Goal: Information Seeking & Learning: Learn about a topic

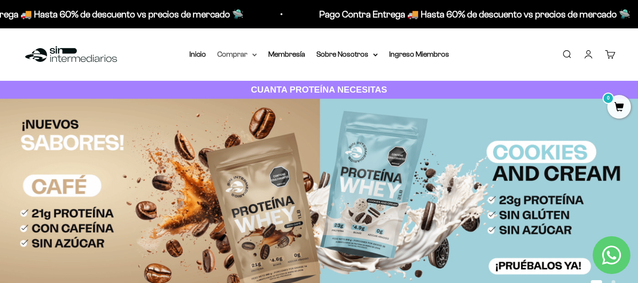
click at [257, 48] on summary "Comprar" at bounding box center [237, 54] width 40 height 12
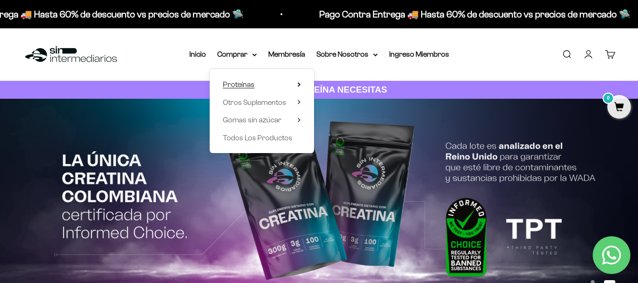
click at [273, 78] on summary "Proteínas" at bounding box center [262, 84] width 78 height 12
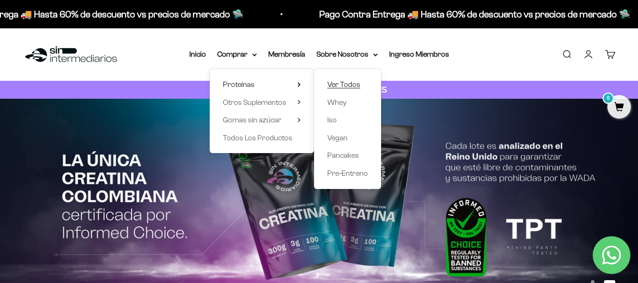
click at [338, 80] on span "Ver Todos" at bounding box center [343, 84] width 33 height 8
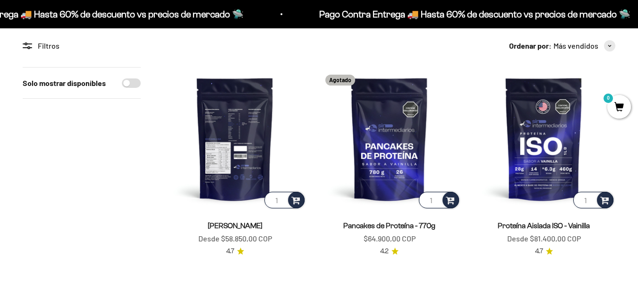
scroll to position [94, 0]
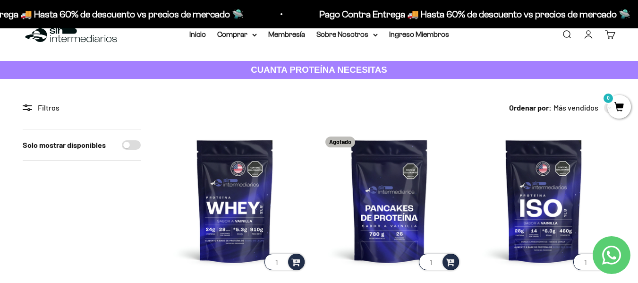
scroll to position [0, 0]
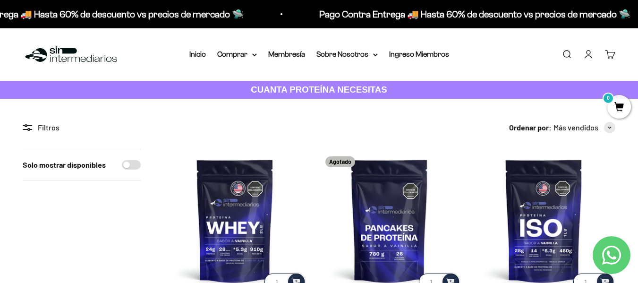
click at [297, 48] on li "Membresía" at bounding box center [286, 54] width 37 height 12
click at [298, 50] on link "Membresía" at bounding box center [286, 54] width 37 height 8
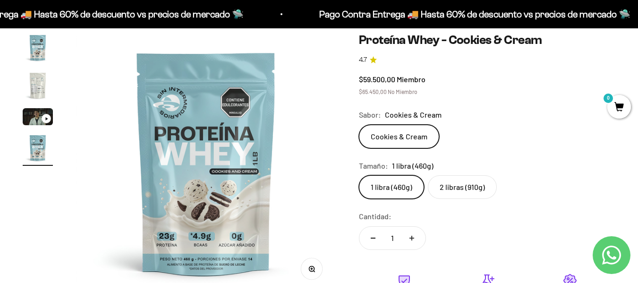
scroll to position [94, 0]
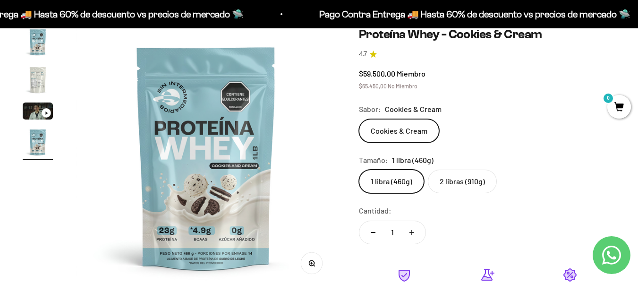
click at [449, 169] on label "2 libras (910g)" at bounding box center [462, 181] width 69 height 24
click at [359, 169] on input "2 libras (910g)" at bounding box center [358, 169] width 0 height 0
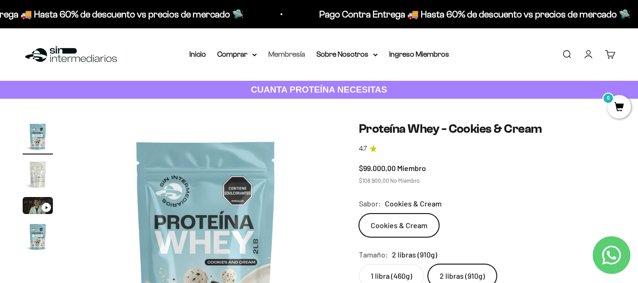
click at [288, 50] on link "Membresía" at bounding box center [286, 54] width 37 height 8
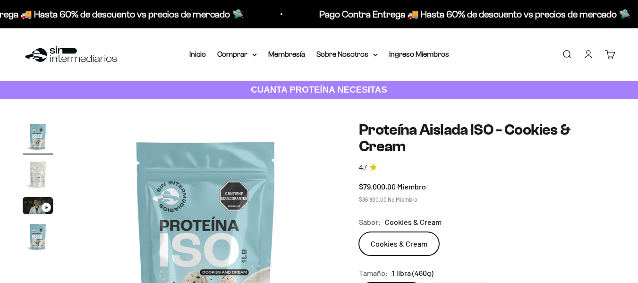
scroll to position [47, 0]
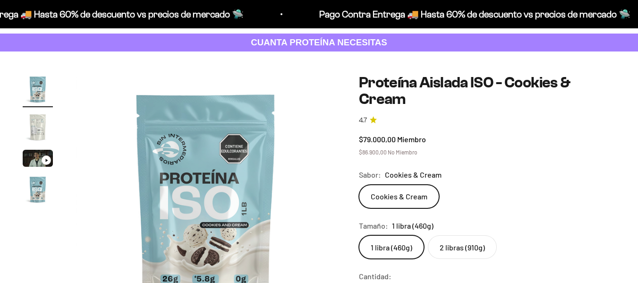
click at [437, 235] on label "2 libras (910g)" at bounding box center [462, 247] width 69 height 24
click at [359, 235] on input "2 libras (910g)" at bounding box center [358, 235] width 0 height 0
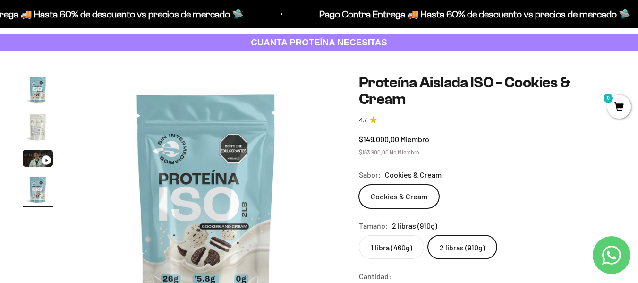
scroll to position [94, 0]
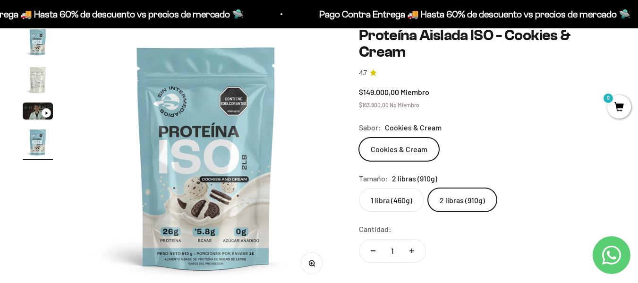
click at [27, 127] on img "Ir al artículo 4" at bounding box center [38, 142] width 30 height 30
click at [33, 65] on img "Ir al artículo 2" at bounding box center [38, 80] width 30 height 30
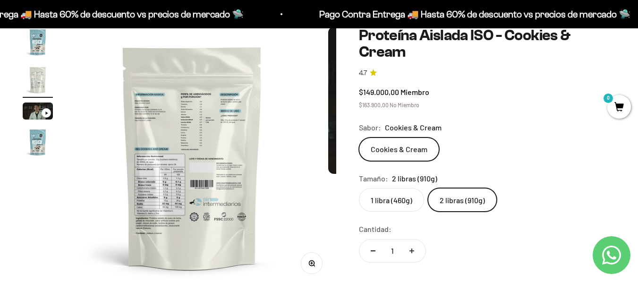
click at [36, 102] on img "Ir al artículo 3" at bounding box center [38, 110] width 30 height 17
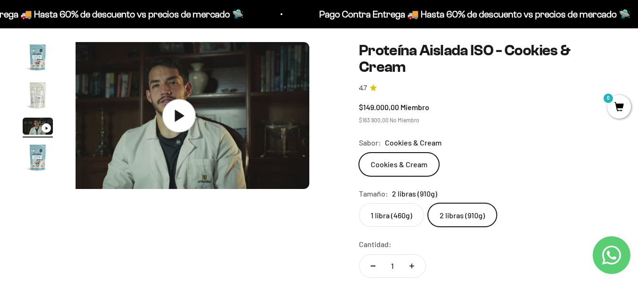
scroll to position [47, 0]
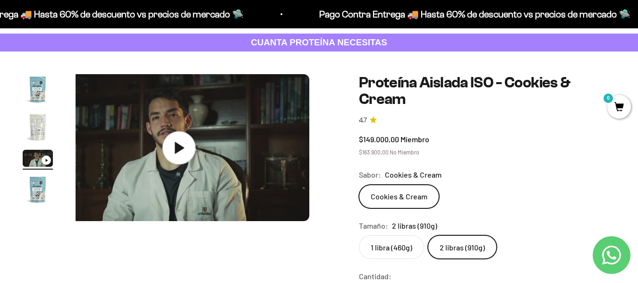
click at [179, 152] on img at bounding box center [179, 147] width 261 height 147
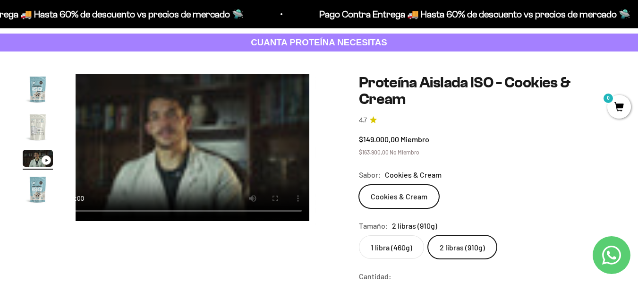
click at [203, 220] on div "Zoom Ir al artículo 1 Ir al artículo 2 Ir al artículo 3 Ir al artículo 4 Proteí…" at bounding box center [319, 265] width 592 height 382
click at [181, 138] on video "Proteína Aislada ISO - Cookies & Cream" at bounding box center [179, 147] width 261 height 147
click at [220, 243] on div "Zoom Ir al artículo 1 Ir al artículo 2 Ir al artículo 3 Ir al artículo 4 Proteí…" at bounding box center [319, 265] width 592 height 382
click at [259, 242] on div "Zoom Ir al artículo 1 Ir al artículo 2 Ir al artículo 3 Ir al artículo 4 Proteí…" at bounding box center [319, 265] width 592 height 382
click at [545, 235] on div "1 libra (460g) 2 libras (910g)" at bounding box center [487, 247] width 256 height 24
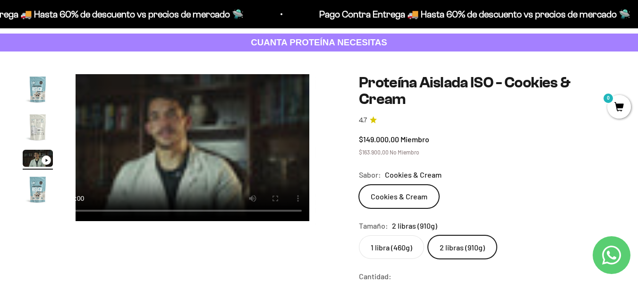
click at [231, 121] on video "Proteína Aislada ISO - Cookies & Cream" at bounding box center [179, 147] width 261 height 147
click at [205, 153] on video "Proteína Aislada ISO - Cookies & Cream" at bounding box center [179, 147] width 261 height 147
click at [107, 249] on div "Zoom Ir al artículo 1 Ir al artículo 2 Ir al artículo 3 Ir al artículo 4 Proteí…" at bounding box center [319, 265] width 592 height 382
click at [216, 120] on video "Proteína Aislada ISO - Cookies & Cream" at bounding box center [179, 147] width 261 height 147
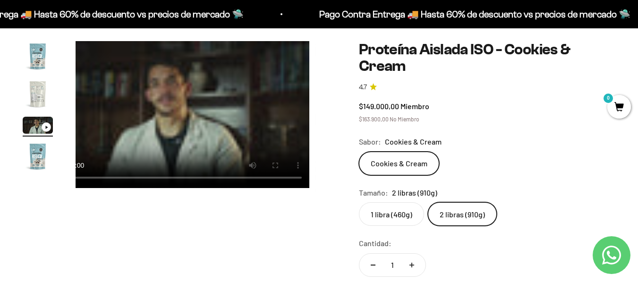
scroll to position [283, 0]
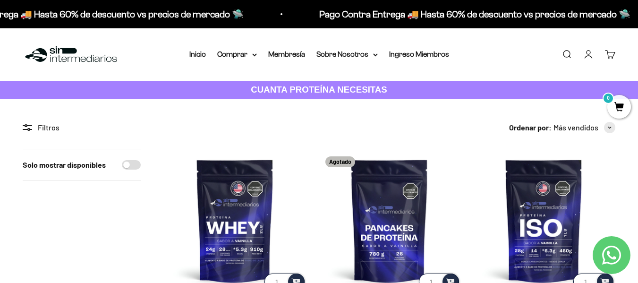
click at [310, 48] on nav "Inicio Comprar Proteínas Ver Todos Whey Iso Vegan" at bounding box center [319, 54] width 260 height 12
click at [309, 48] on nav "Inicio Comprar Proteínas Ver Todos Whey Iso Vegan" at bounding box center [319, 54] width 260 height 12
click at [305, 50] on link "Membresía" at bounding box center [286, 54] width 37 height 8
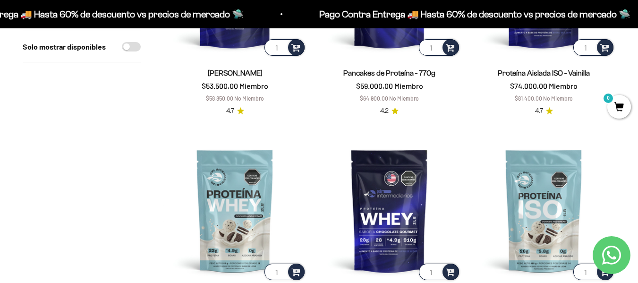
scroll to position [236, 0]
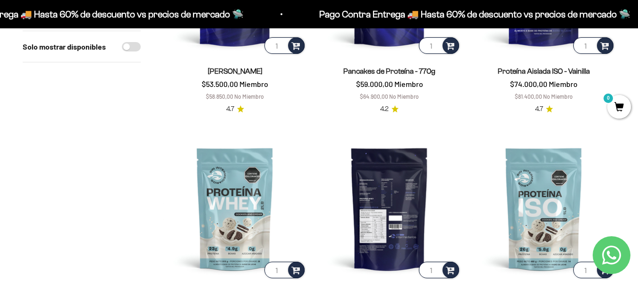
click at [318, 194] on img at bounding box center [389, 208] width 143 height 143
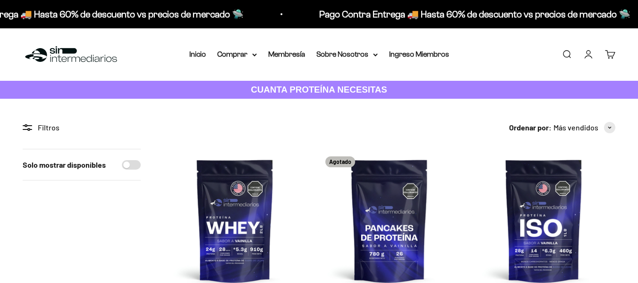
scroll to position [236, 0]
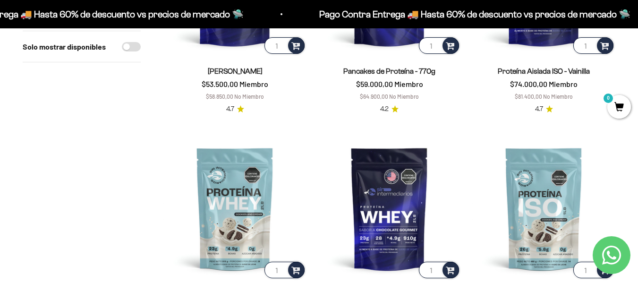
drag, startPoint x: 123, startPoint y: 182, endPoint x: 87, endPoint y: 207, distance: 43.1
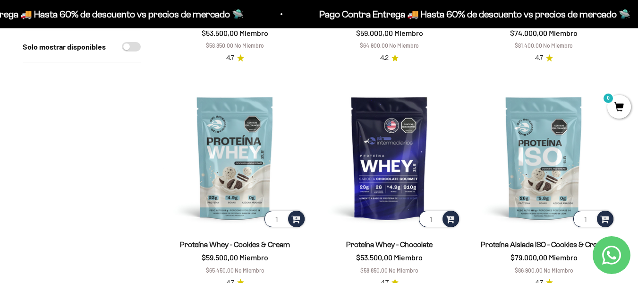
scroll to position [283, 0]
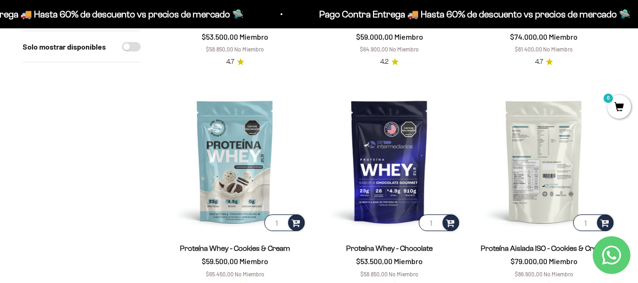
click at [554, 154] on img at bounding box center [543, 161] width 143 height 143
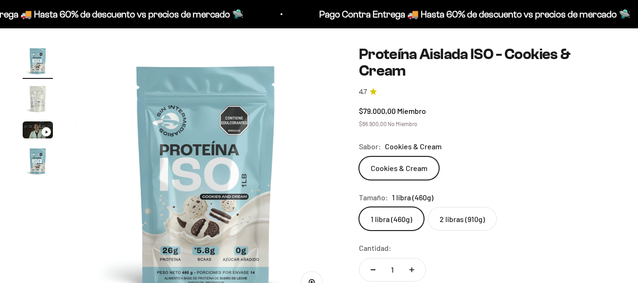
scroll to position [94, 0]
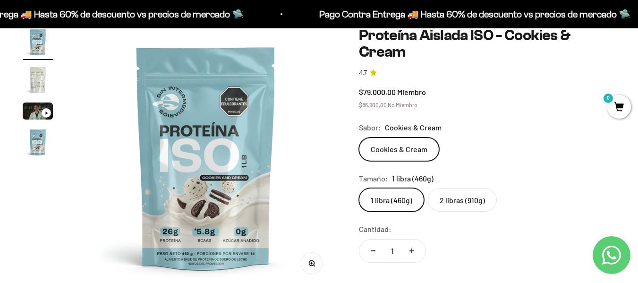
click at [445, 188] on label "2 libras (910g)" at bounding box center [462, 200] width 69 height 24
click at [359, 187] on input "2 libras (910g)" at bounding box center [358, 187] width 0 height 0
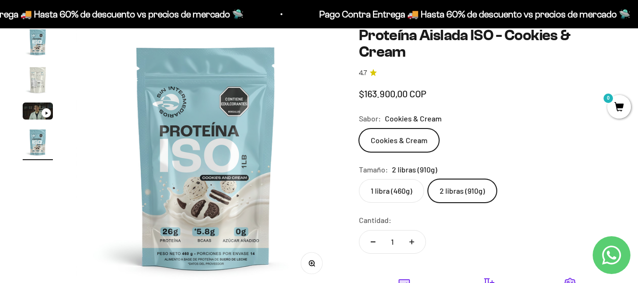
scroll to position [0, 839]
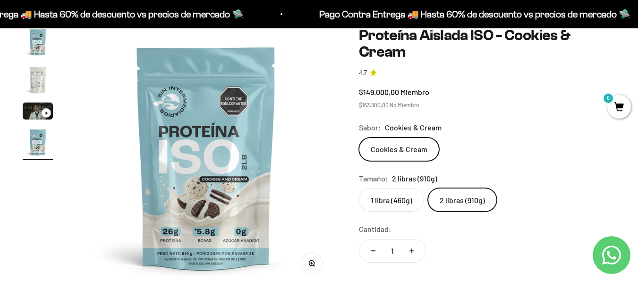
click at [232, 267] on img at bounding box center [206, 157] width 261 height 261
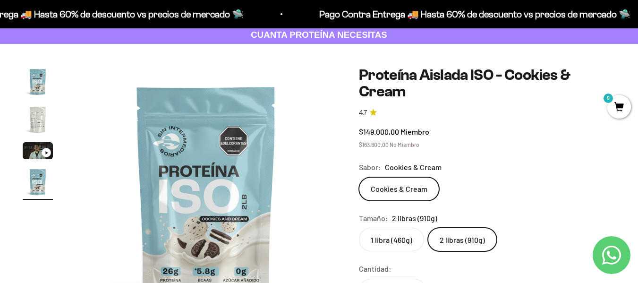
scroll to position [47, 0]
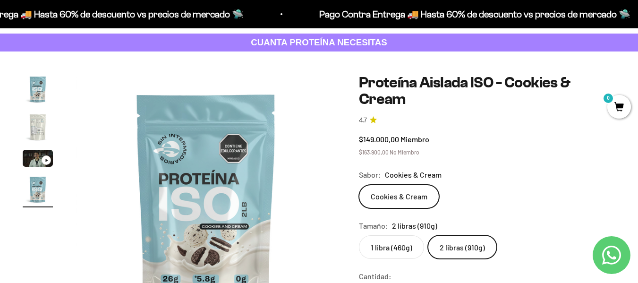
click at [16, 81] on div "Zoom Ir al artículo 1 Ir al artículo 2 Ir al artículo 3 Ir al artículo 4 Proteí…" at bounding box center [319, 264] width 638 height 427
click at [25, 81] on img "Ir al artículo 1" at bounding box center [38, 89] width 30 height 30
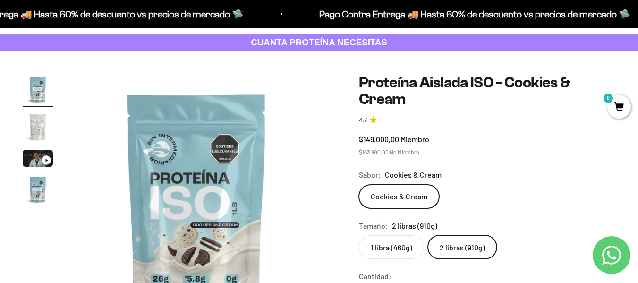
scroll to position [0, 0]
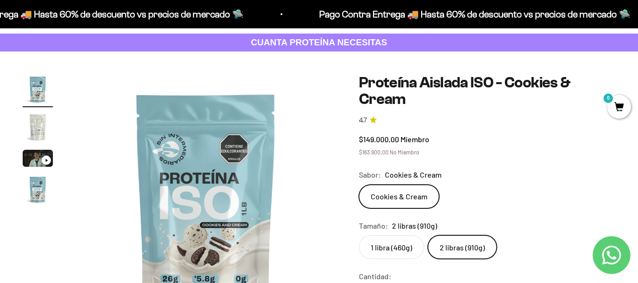
click at [28, 112] on img "Ir al artículo 2" at bounding box center [38, 127] width 30 height 30
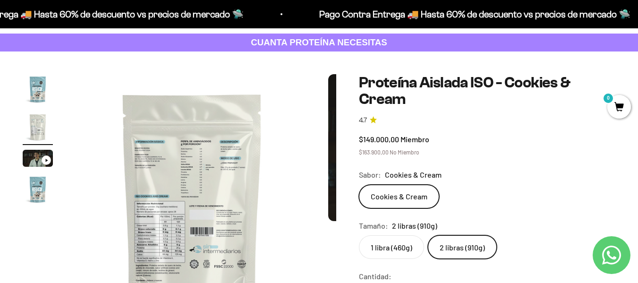
click at [42, 179] on img "Ir al artículo 4" at bounding box center [38, 189] width 30 height 30
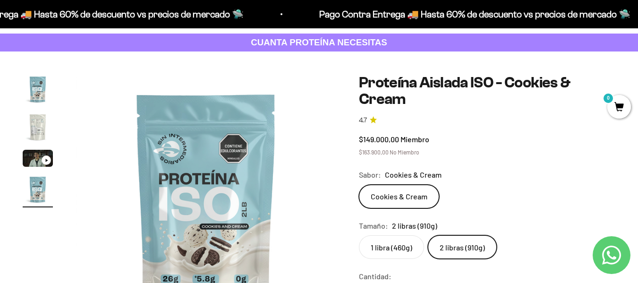
click at [36, 77] on img "Ir al artículo 1" at bounding box center [38, 89] width 30 height 30
click at [34, 117] on img "Ir al artículo 2" at bounding box center [38, 127] width 30 height 30
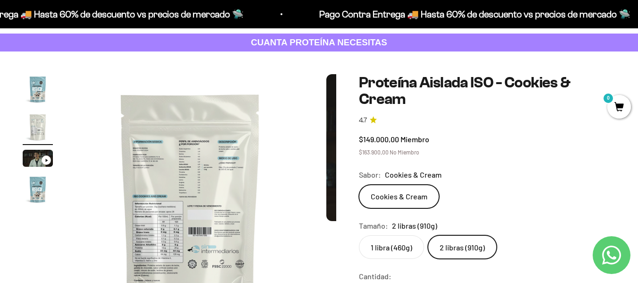
click at [33, 174] on img "Ir al artículo 4" at bounding box center [38, 189] width 30 height 30
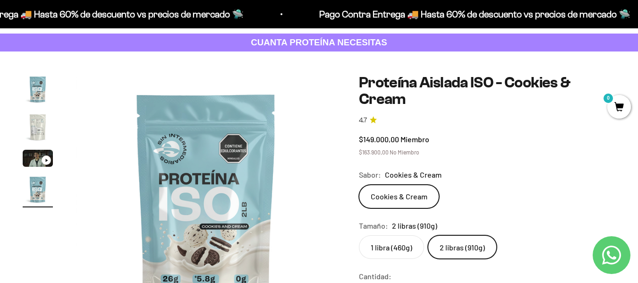
click at [39, 89] on img "Ir al artículo 1" at bounding box center [38, 89] width 30 height 30
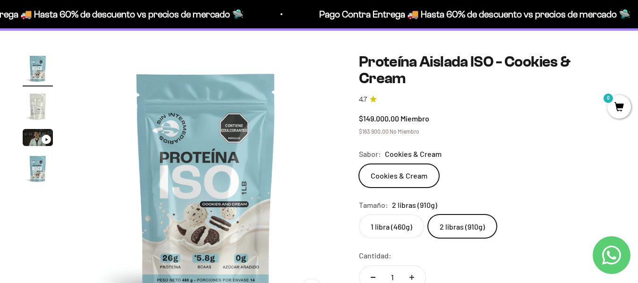
scroll to position [66, 0]
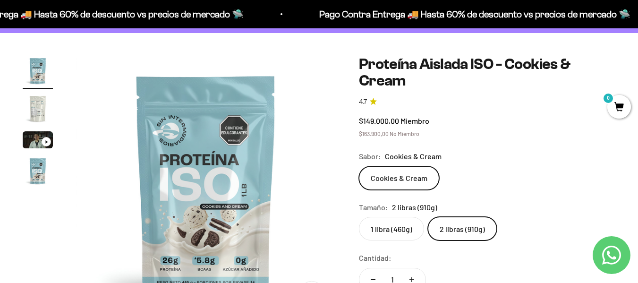
click at [359, 217] on div "1 libra (460g) 2 libras (910g)" at bounding box center [487, 229] width 256 height 24
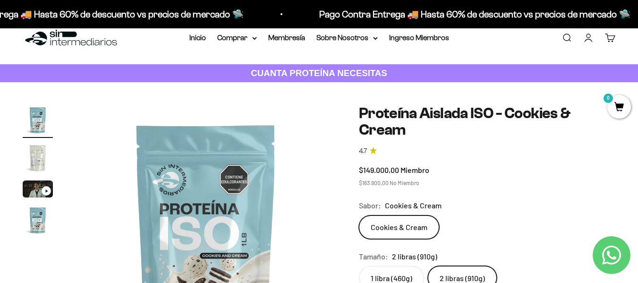
scroll to position [0, 0]
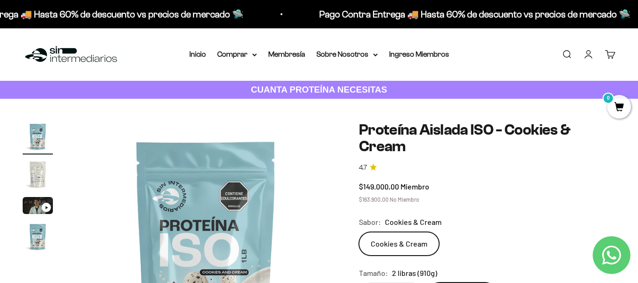
click at [362, 196] on span "$163.900,00" at bounding box center [374, 199] width 30 height 7
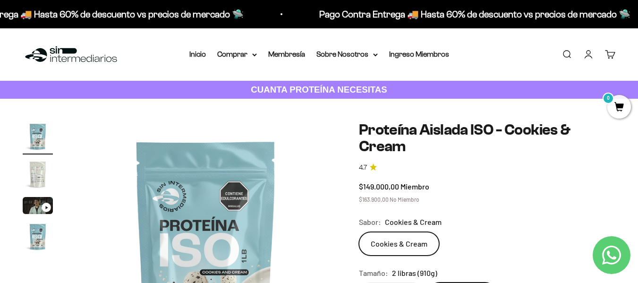
click at [359, 282] on input "1 libra (460g)" at bounding box center [358, 282] width 0 height 0
click at [359, 282] on input "2 libras (910g)" at bounding box center [358, 282] width 0 height 0
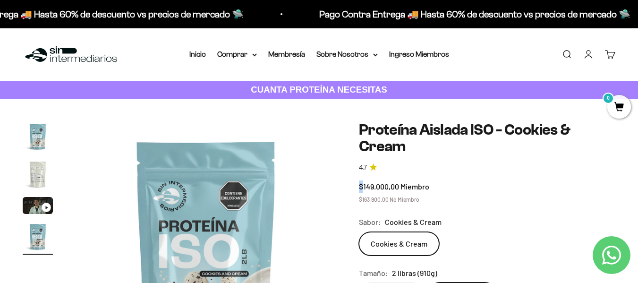
click at [359, 196] on span "$163.900,00" at bounding box center [374, 199] width 30 height 7
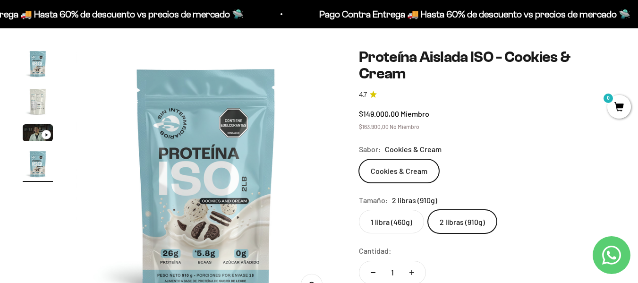
scroll to position [94, 0]
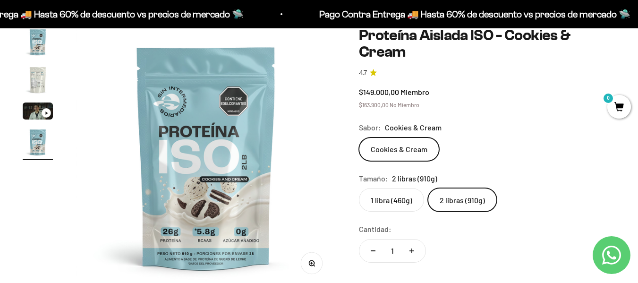
click at [560, 188] on div "1 libra (460g) 2 libras (910g)" at bounding box center [487, 200] width 256 height 24
click at [462, 223] on div "Cantidad: 1" at bounding box center [487, 244] width 256 height 42
click at [465, 187] on safe-sticky "Proteína Aislada ISO - Cookies & Cream 4.7 $149.000,00 Miembro $163.900,00 No M…" at bounding box center [487, 218] width 256 height 382
click at [23, 220] on product-gallery "Zoom Ir al artículo 1 Ir al artículo 2 Ir al artículo 3 Ir al artículo 4" at bounding box center [179, 157] width 313 height 261
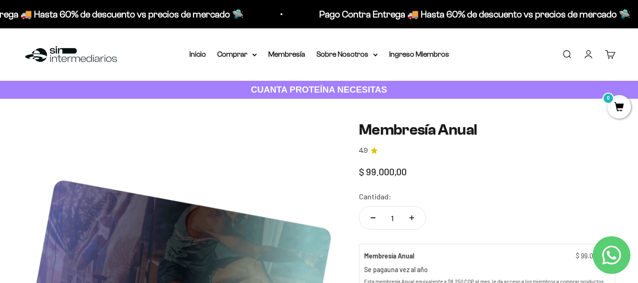
scroll to position [142, 0]
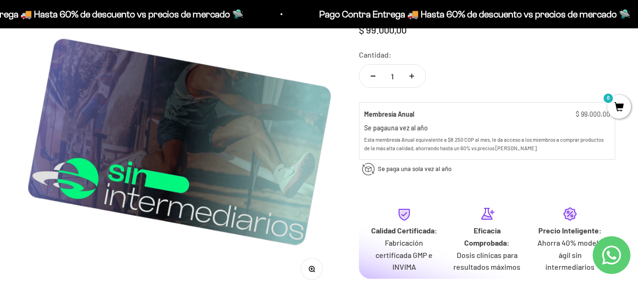
click at [351, 174] on div "Zoom Membresía Anual 4.9 $ 99.000,00 Calidad de líder, precio inteligente. ¿Cóm…" at bounding box center [319, 155] width 592 height 350
click at [353, 175] on div "Zoom Membresía Anual 4.9 $ 99.000,00 Calidad de líder, precio inteligente. ¿Cóm…" at bounding box center [319, 155] width 592 height 350
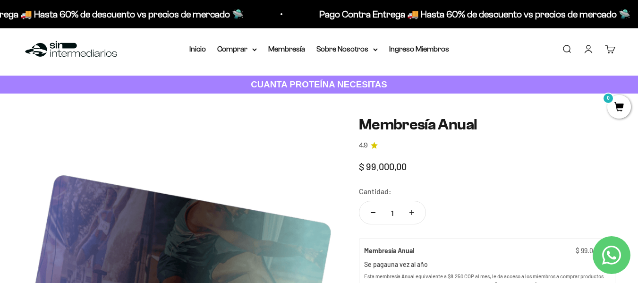
scroll to position [0, 0]
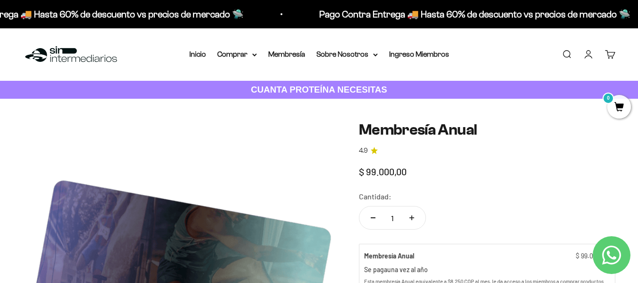
click at [378, 166] on span "$ 99.000,00" at bounding box center [383, 171] width 48 height 11
